Goal: Task Accomplishment & Management: Complete application form

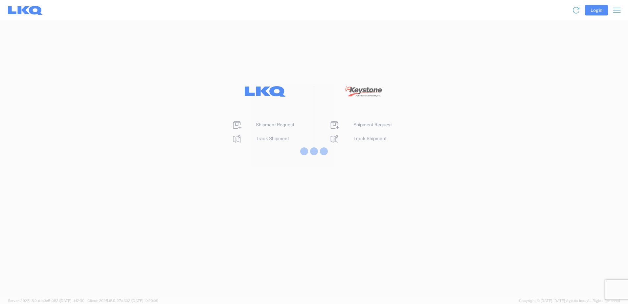
click at [259, 138] on div at bounding box center [314, 152] width 628 height 304
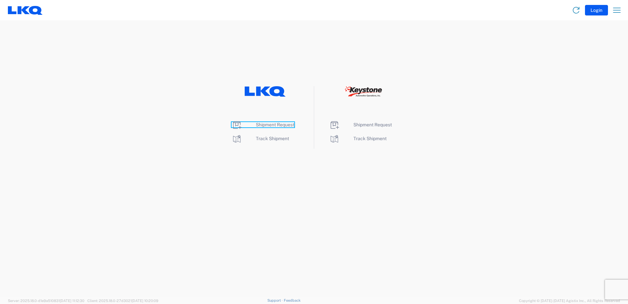
click at [271, 125] on span "Shipment Request" at bounding box center [275, 124] width 38 height 5
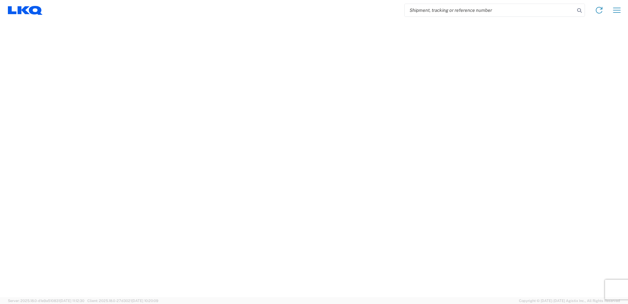
select select "FULL"
select select "LBS"
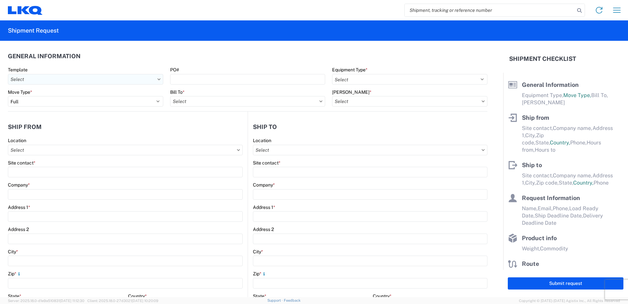
click at [144, 81] on input "Template" at bounding box center [85, 79] width 155 height 11
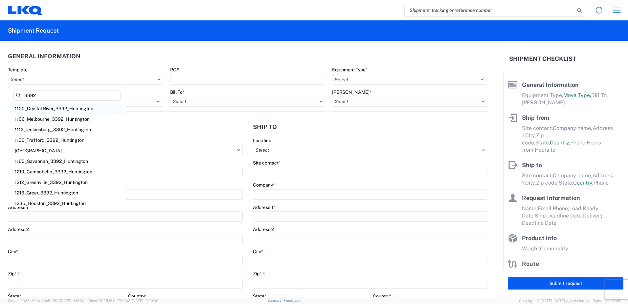
type input "3392"
click at [76, 110] on div "1100_Crystal River_3392_Huntington" at bounding box center [67, 108] width 115 height 11
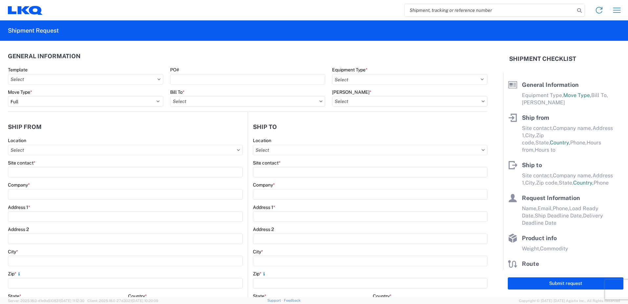
type input "1100_Crystal River_3392_Huntington"
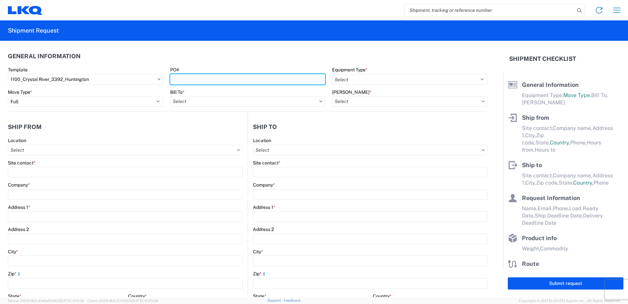
click at [207, 80] on input "PO#" at bounding box center [247, 79] width 155 height 11
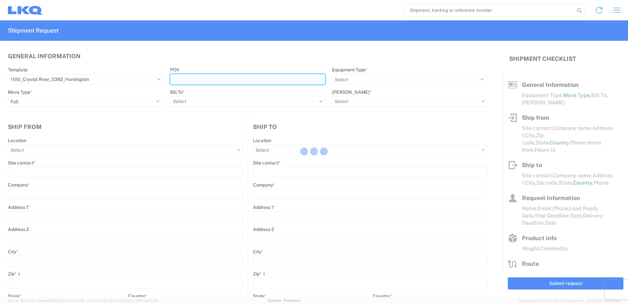
select select
type input "Shipping"
type input "LKQ Crystal River"
type input "[STREET_ADDRESS][PERSON_NAME]"
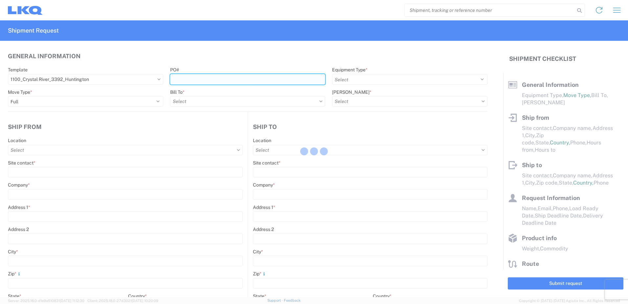
type input "Crystal River"
type input "34429"
type input "Receiving"
type input "Transmetco"
type input "[STREET_ADDRESS]"
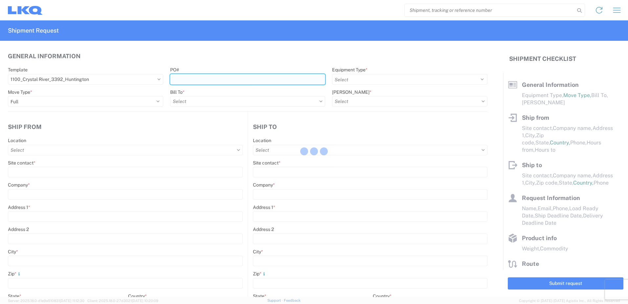
type input "Huntington"
type input "46750"
type input "[DATE]"
type textarea "Transmetco operates production 24/7 but only ships or receives on day shift"
type input "42000"
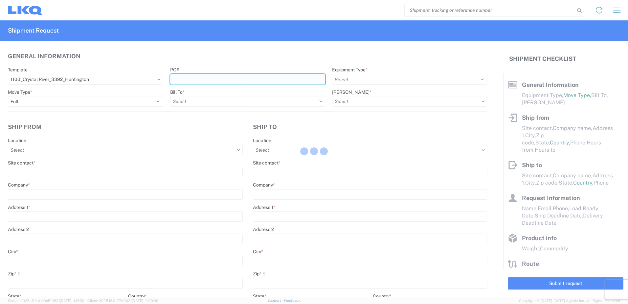
type input "Wheels"
type input "1"
type input "12"
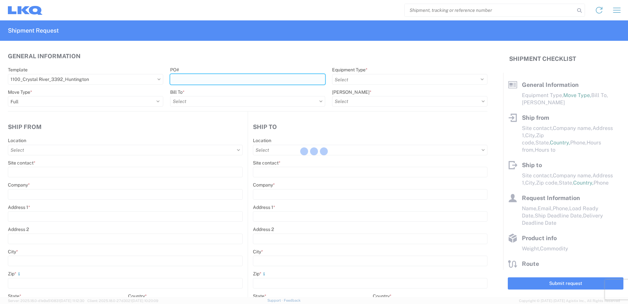
select select "IN"
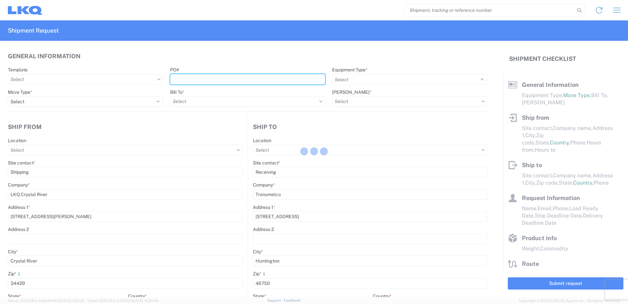
select select "US"
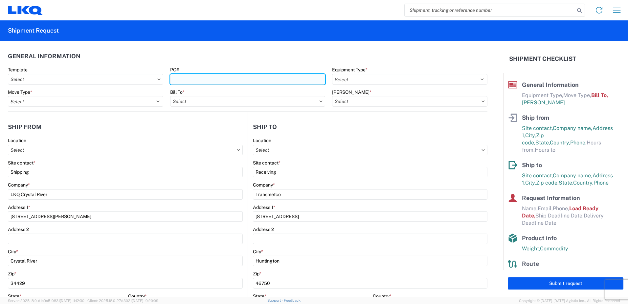
type input "1100 - LKQ Crystal River"
type input "3392 - Transmetco"
type input "3392-3015-50180-0000 - 3392 Freight In - Wheel Cores"
click at [201, 78] on input "PO#" at bounding box center [247, 79] width 155 height 11
type input "T31446"
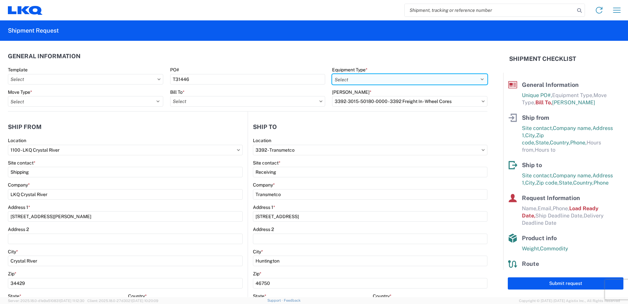
click at [344, 79] on select "Select 53’ Dry Van Flatbed Dropdeck (van) Lowboy (flatbed) Rail" at bounding box center [409, 79] width 155 height 11
select select "STDV"
click at [332, 74] on select "Select 53’ Dry Van Flatbed Dropdeck (van) Lowboy (flatbed) Rail" at bounding box center [409, 79] width 155 height 11
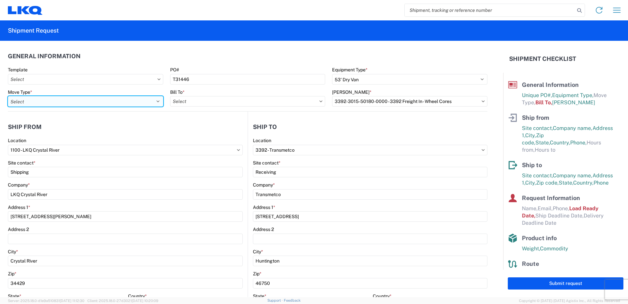
click at [55, 102] on select "Select Full Partial TL" at bounding box center [85, 101] width 155 height 11
select select "FULL"
click at [8, 96] on select "Select Full Partial TL" at bounding box center [85, 101] width 155 height 11
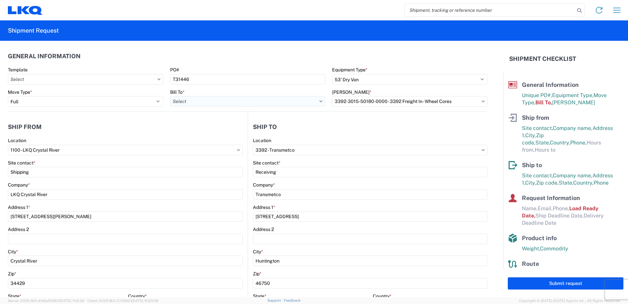
click at [195, 100] on input "Bill To *" at bounding box center [247, 101] width 155 height 11
type input "3392"
click at [203, 130] on div "3392 - Transmetco" at bounding box center [227, 130] width 115 height 11
type input "3392 - Transmetco"
click at [344, 102] on input "[PERSON_NAME] *" at bounding box center [409, 101] width 155 height 11
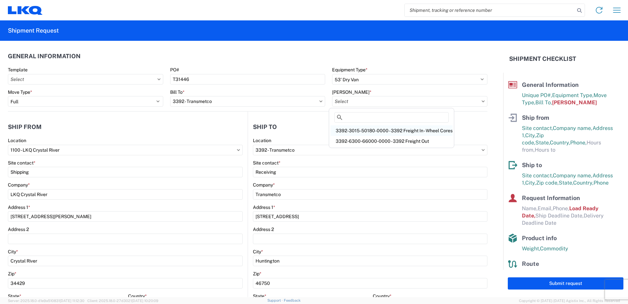
click at [358, 131] on div "3392-3015-50180-0000 - 3392 Freight In - Wheel Cores" at bounding box center [391, 130] width 122 height 11
type input "3392-3015-50180-0000 - 3392 Freight In - Wheel Cores"
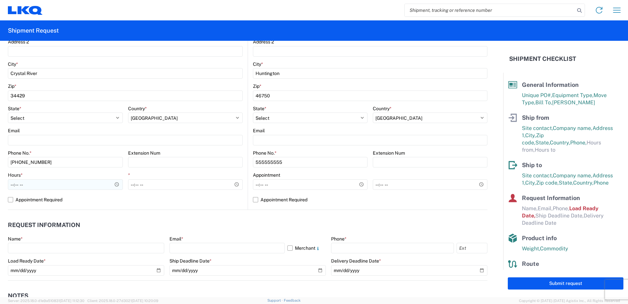
scroll to position [197, 0]
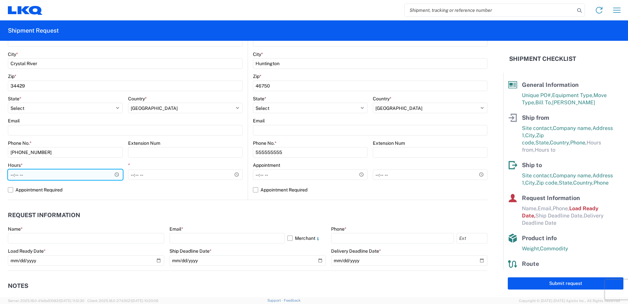
click at [45, 172] on input "Hours *" at bounding box center [65, 174] width 115 height 11
type input "10:00"
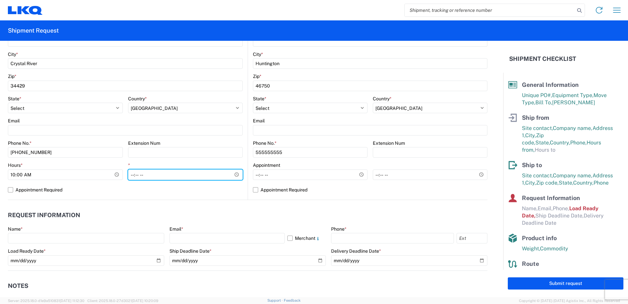
type input "03:00"
type input "15:00"
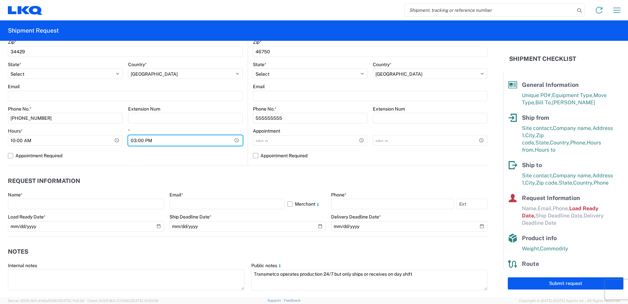
scroll to position [263, 0]
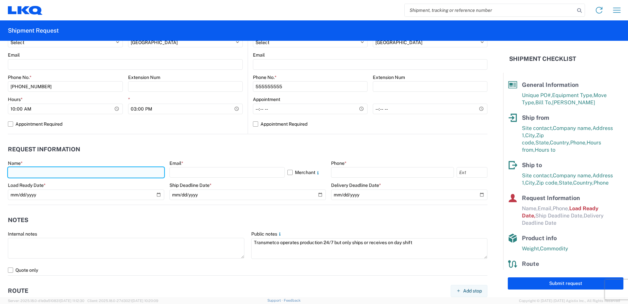
click at [74, 171] on input "text" at bounding box center [86, 172] width 156 height 11
type input "[PERSON_NAME]"
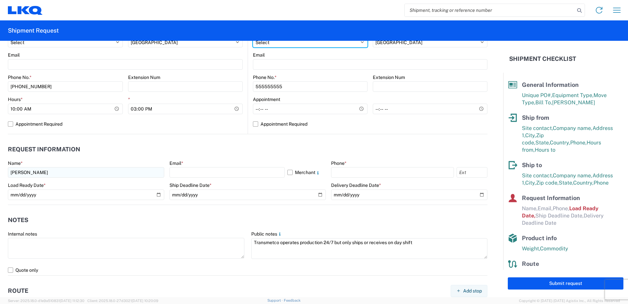
select select "FL"
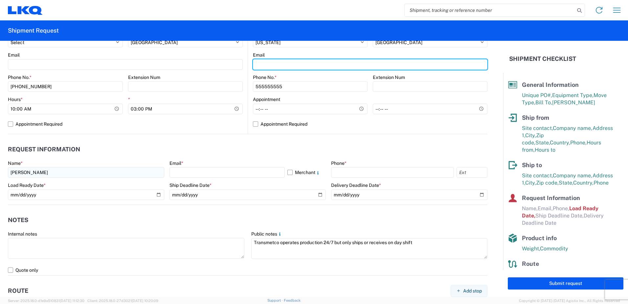
type input "[EMAIL_ADDRESS][DOMAIN_NAME]"
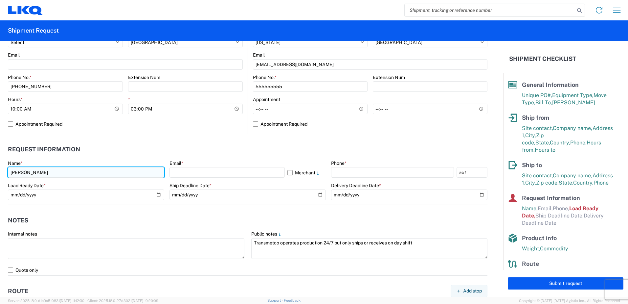
click at [71, 173] on input "[PERSON_NAME]" at bounding box center [86, 172] width 156 height 11
drag, startPoint x: 71, startPoint y: 173, endPoint x: 127, endPoint y: 158, distance: 58.5
click at [127, 158] on agx-form-section "Request Information Name * [PERSON_NAME] Email * Merchant Phone * Load Ready Da…" at bounding box center [248, 173] width 480 height 62
type input "J"
type input "[PERSON_NAME]"
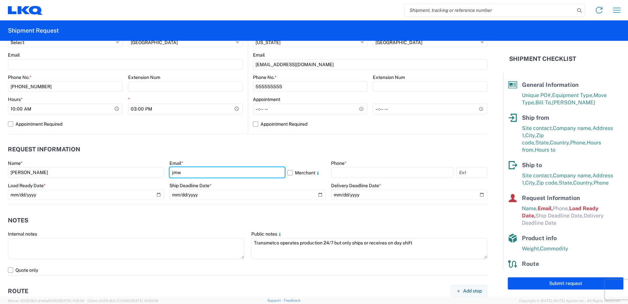
type input "[EMAIL_ADDRESS][DOMAIN_NAME]"
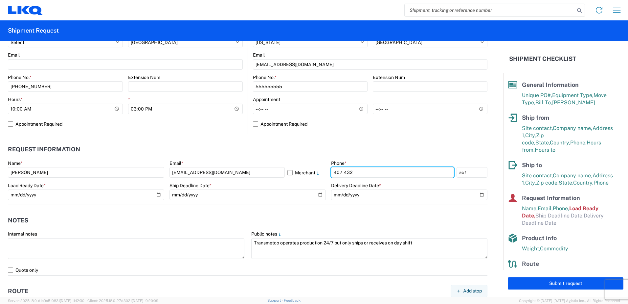
type input "[PHONE_NUMBER]"
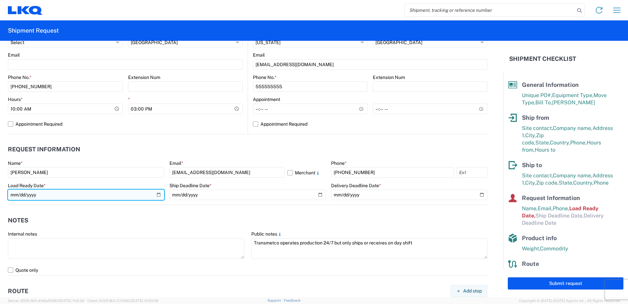
click at [156, 195] on input "[DATE]" at bounding box center [86, 194] width 156 height 11
type input "[DATE]"
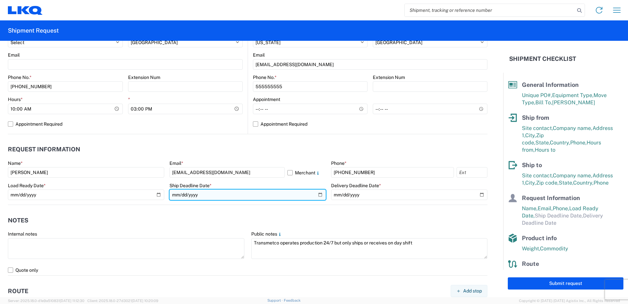
click at [316, 194] on input "date" at bounding box center [247, 194] width 156 height 11
type input "[DATE]"
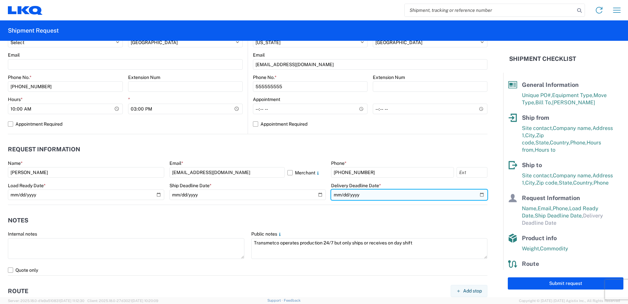
click at [477, 194] on input "date" at bounding box center [409, 194] width 156 height 11
type input "[DATE]"
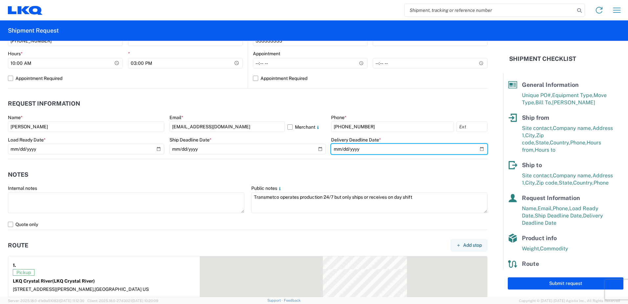
scroll to position [328, 0]
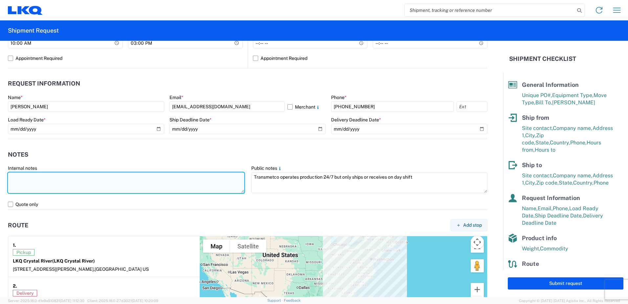
click at [44, 180] on textarea at bounding box center [126, 182] width 236 height 21
paste textarea "Stackable WHEELS-PALLETIZED"
click at [130, 179] on textarea "Stackable WHEELS-PALLETIZED additional PO" at bounding box center [126, 182] width 236 height 21
click at [116, 179] on textarea "Stackable WHEELS-PALLETIZED additional PO T31447" at bounding box center [126, 182] width 236 height 21
click at [117, 175] on textarea "Stackable WHEELS-PALLETIZED additional PO T31447" at bounding box center [126, 182] width 236 height 21
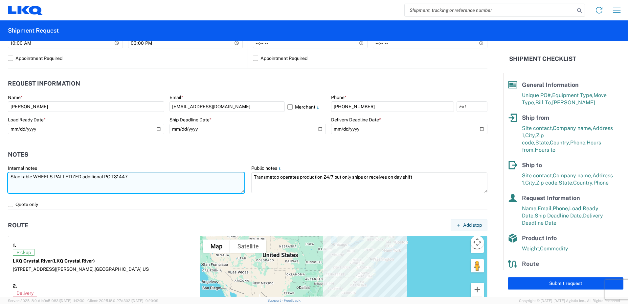
click at [117, 175] on textarea "Stackable WHEELS-PALLETIZED additional PO T31447" at bounding box center [126, 182] width 236 height 21
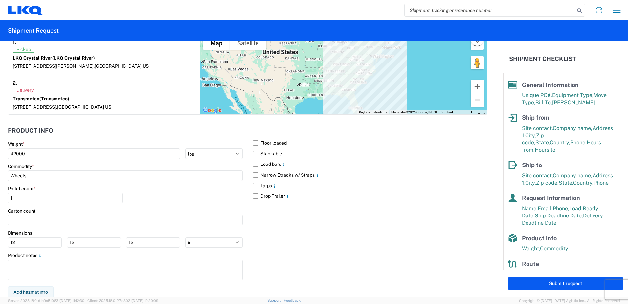
scroll to position [532, 0]
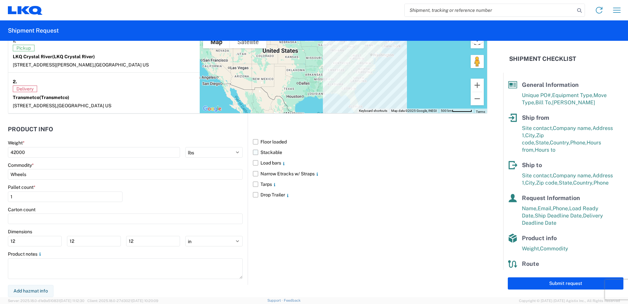
type textarea "Stackable WHEELS-PALLETIZED additional PO T31447"
click at [253, 151] on label "Stackable" at bounding box center [370, 152] width 235 height 11
click at [0, 0] on input "Stackable" at bounding box center [0, 0] width 0 height 0
click at [51, 198] on input "1" at bounding box center [65, 196] width 115 height 11
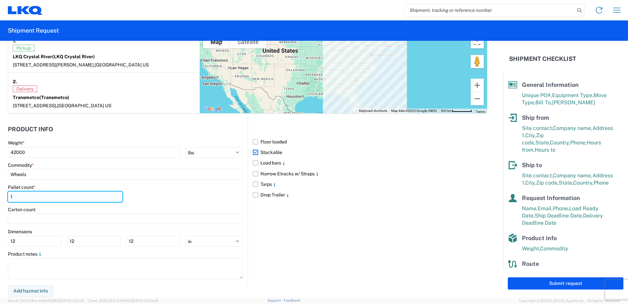
click at [51, 198] on input "1" at bounding box center [65, 196] width 115 height 11
type input "44"
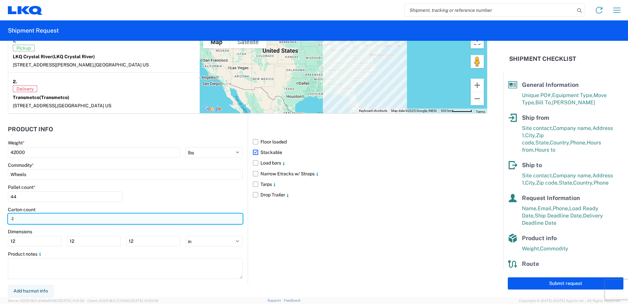
type input "-2"
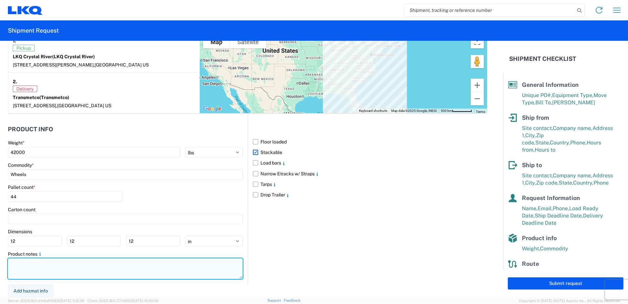
click at [56, 270] on textarea at bounding box center [125, 268] width 235 height 21
paste textarea "Stackable WHEELS-PALLETIZED additional PO T31447"
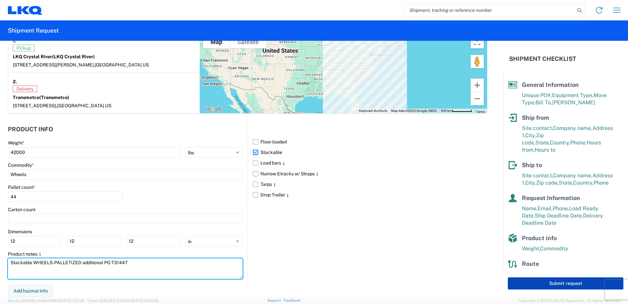
type textarea "Stackable WHEELS-PALLETIZED additional PO T31447"
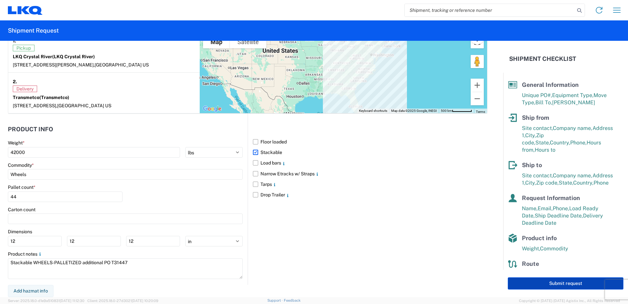
click at [524, 282] on button "Submit request" at bounding box center [566, 283] width 116 height 12
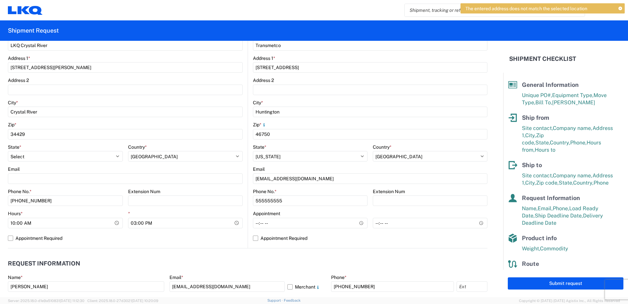
scroll to position [138, 0]
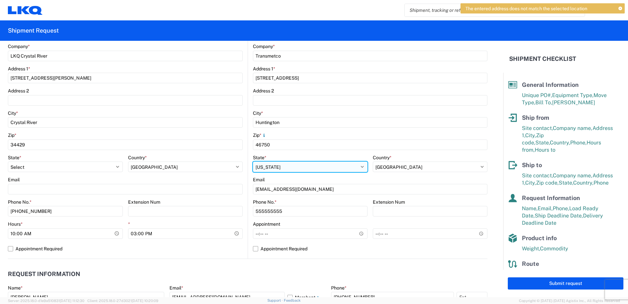
click at [310, 166] on select "Select [US_STATE] [US_STATE] [US_STATE] [US_STATE] Armed Forces Americas Armed …" at bounding box center [310, 166] width 115 height 11
select select "IN"
click at [253, 161] on select "Select [US_STATE] [US_STATE] [US_STATE] [US_STATE] Armed Forces Americas Armed …" at bounding box center [310, 166] width 115 height 11
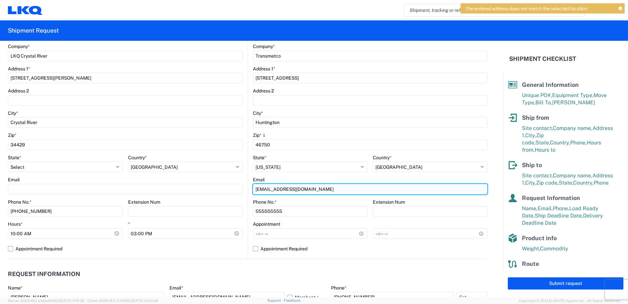
click at [361, 191] on input "[EMAIL_ADDRESS][DOMAIN_NAME]" at bounding box center [370, 189] width 235 height 11
click at [360, 190] on input "[EMAIL_ADDRESS][DOMAIN_NAME]" at bounding box center [370, 189] width 235 height 11
click at [360, 189] on input "[EMAIL_ADDRESS][DOMAIN_NAME]" at bounding box center [370, 189] width 235 height 11
drag, startPoint x: 360, startPoint y: 189, endPoint x: 192, endPoint y: 193, distance: 167.2
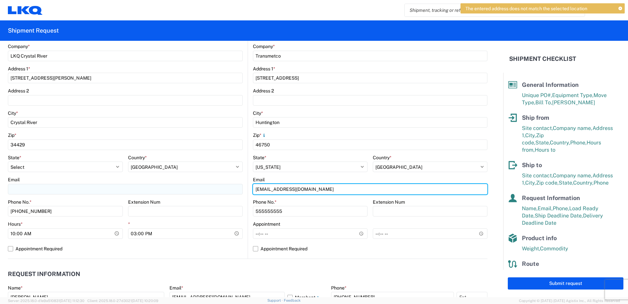
click at [192, 193] on div "Ship from 1100 Location 1100 - LKQ [GEOGRAPHIC_DATA] Site contact * Shipping Co…" at bounding box center [248, 115] width 480 height 285
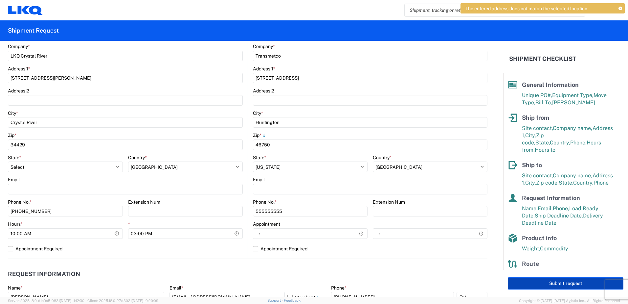
click at [551, 285] on button "Submit request" at bounding box center [566, 283] width 116 height 12
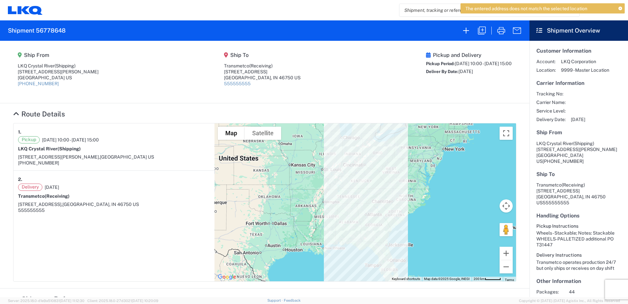
click at [620, 10] on icon at bounding box center [621, 9] width 4 height 4
